Goal: Information Seeking & Learning: Find specific fact

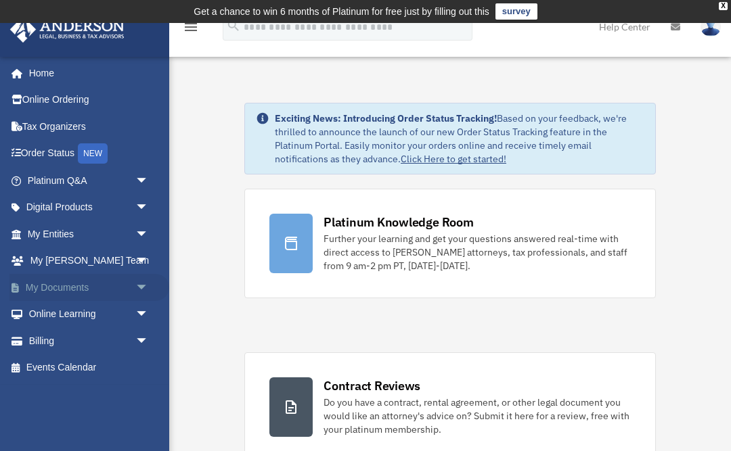
click at [89, 280] on link "My Documents arrow_drop_down" at bounding box center [89, 287] width 160 height 27
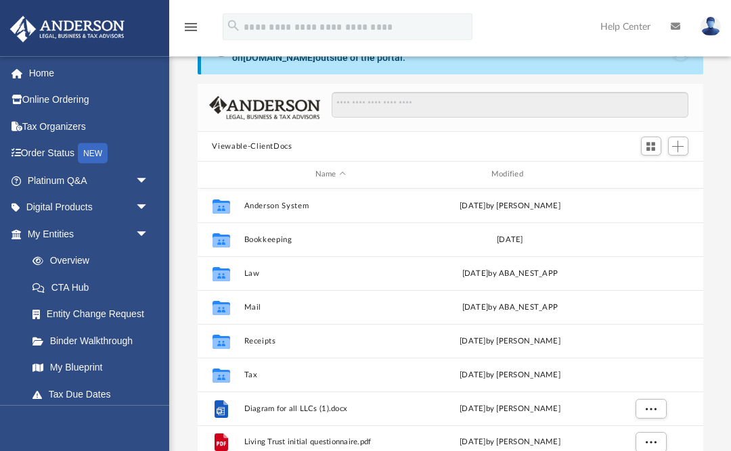
scroll to position [68, 0]
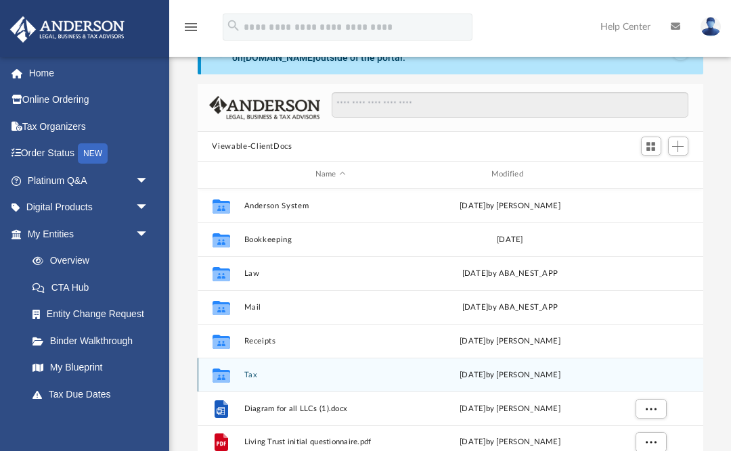
click at [275, 378] on button "Tax" at bounding box center [330, 375] width 173 height 9
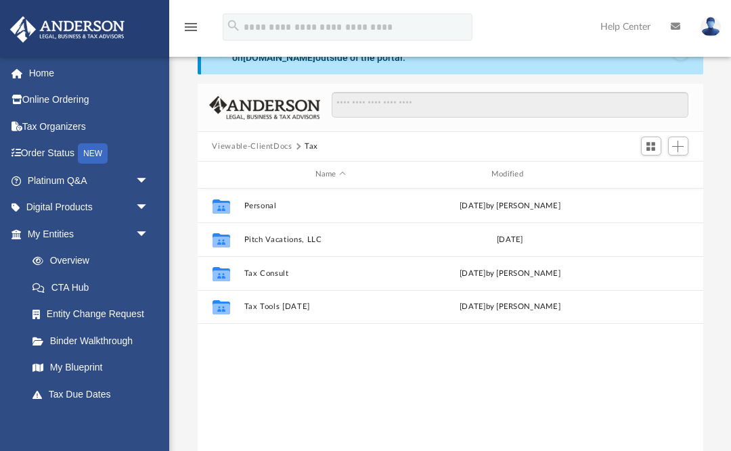
click at [248, 373] on div "Collaborated Folder Personal Thu Jul 24 2025 by Alex Price Collaborated Folder …" at bounding box center [450, 329] width 505 height 281
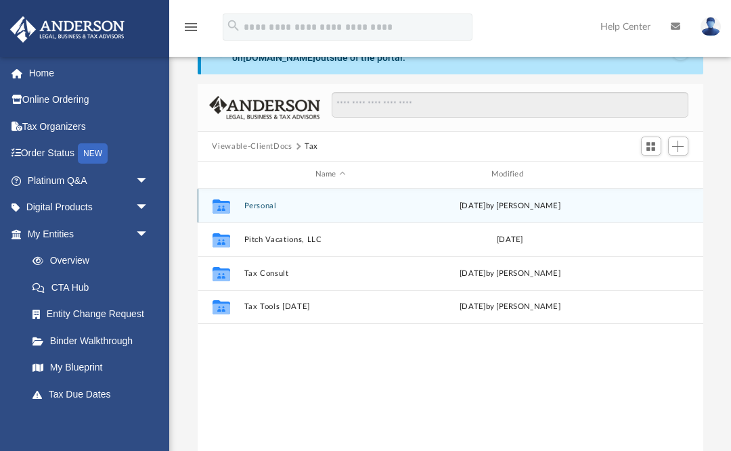
click at [235, 200] on div "Collaborated Folder" at bounding box center [221, 206] width 34 height 22
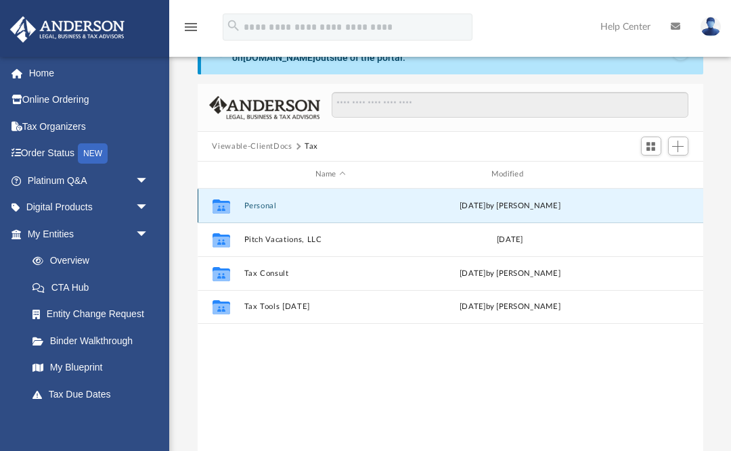
click at [260, 209] on button "Personal" at bounding box center [330, 206] width 173 height 9
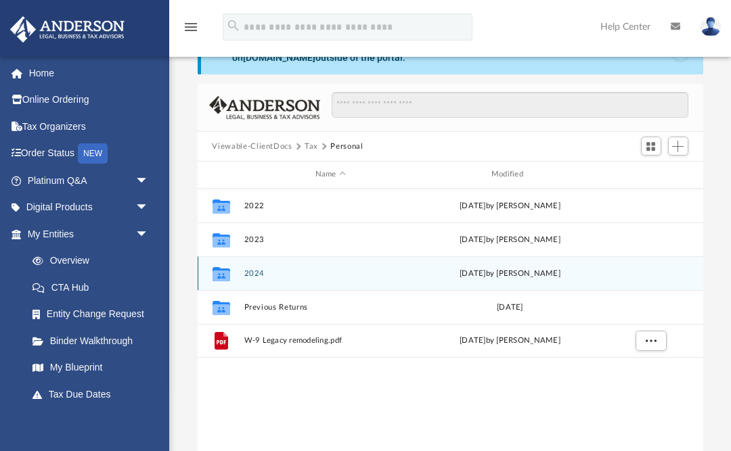
click at [230, 278] on icon "Collaborated Folder" at bounding box center [221, 273] width 22 height 22
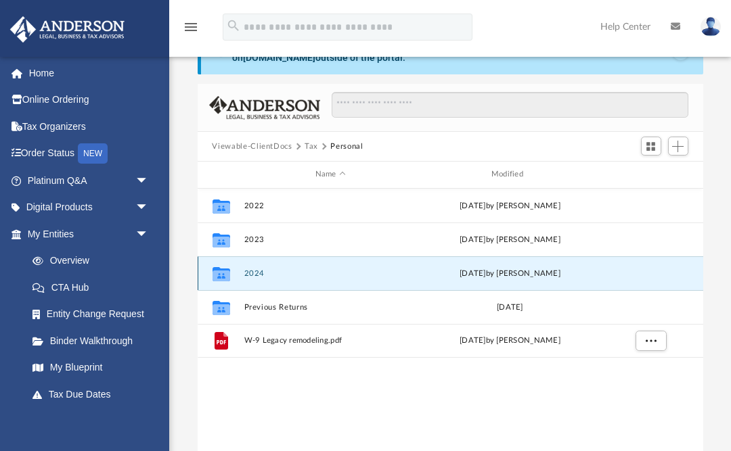
click at [249, 270] on button "2024" at bounding box center [330, 273] width 173 height 9
click at [249, 269] on button "2024" at bounding box center [330, 273] width 173 height 9
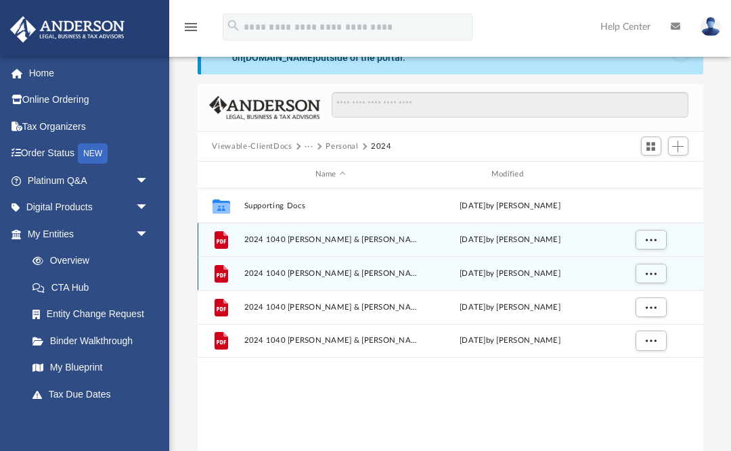
click at [319, 237] on span "2024 1040 Torres, Mary & Carlos - Completed Copy.pdf" at bounding box center [330, 239] width 173 height 9
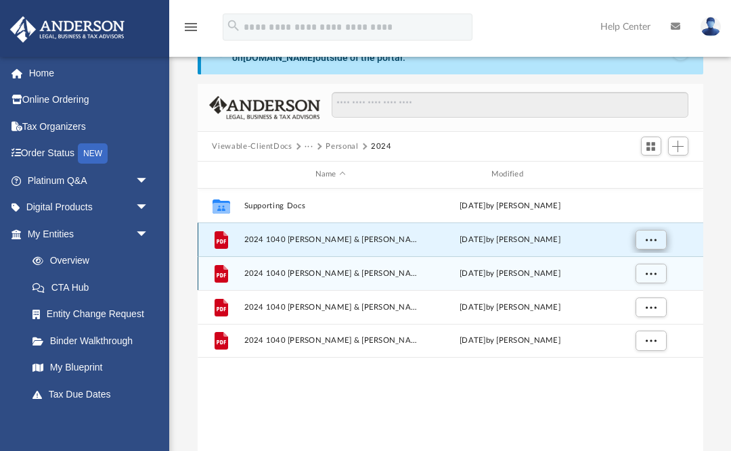
click at [655, 235] on span "More options" at bounding box center [650, 238] width 11 height 7
click at [644, 267] on li "Preview" at bounding box center [637, 266] width 39 height 14
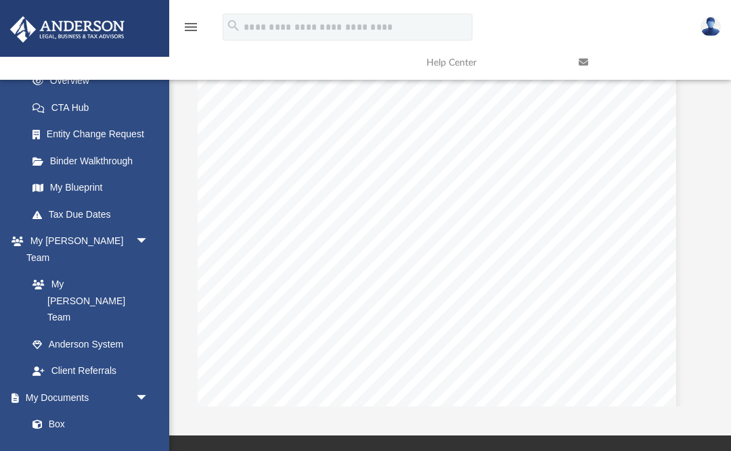
scroll to position [208, 0]
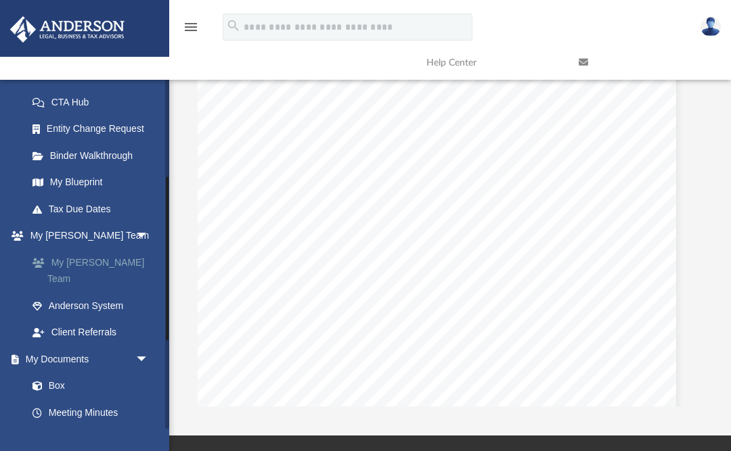
click at [112, 256] on link "My [PERSON_NAME] Team" at bounding box center [94, 270] width 150 height 43
